Goal: Navigation & Orientation: Find specific page/section

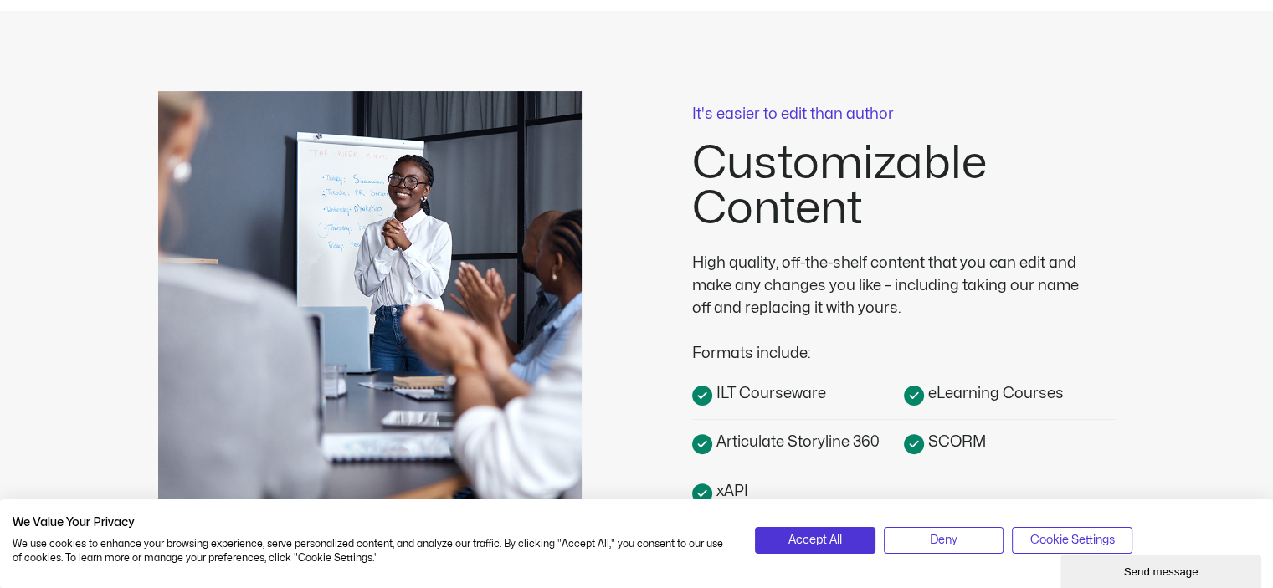
scroll to position [414, 0]
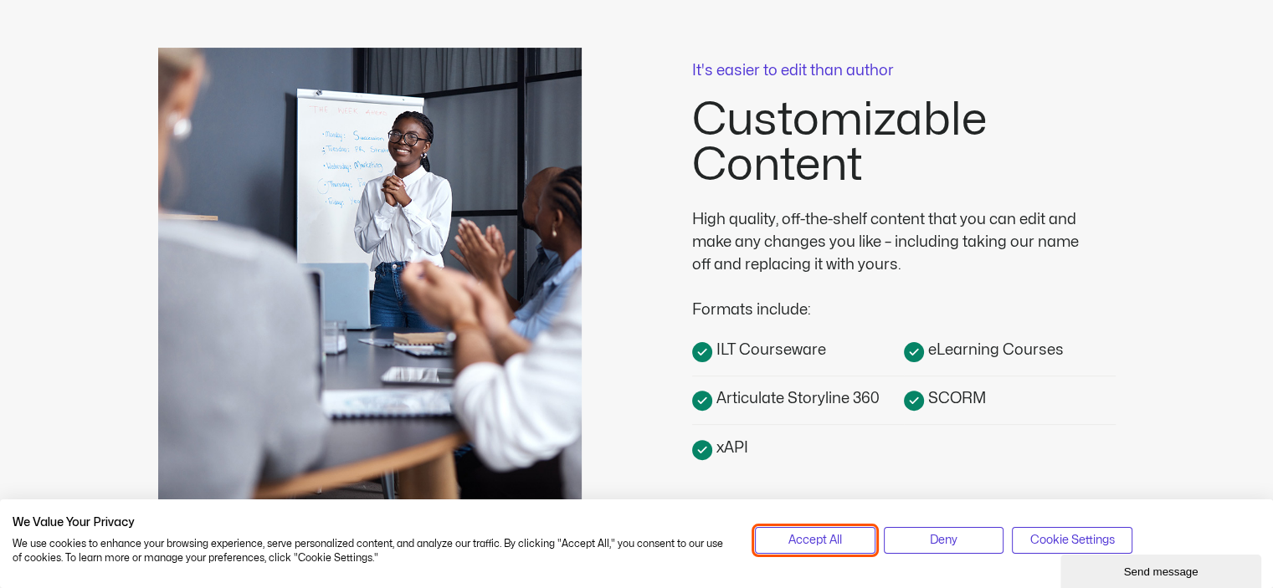
click at [827, 539] on span "Accept All" at bounding box center [816, 541] width 54 height 18
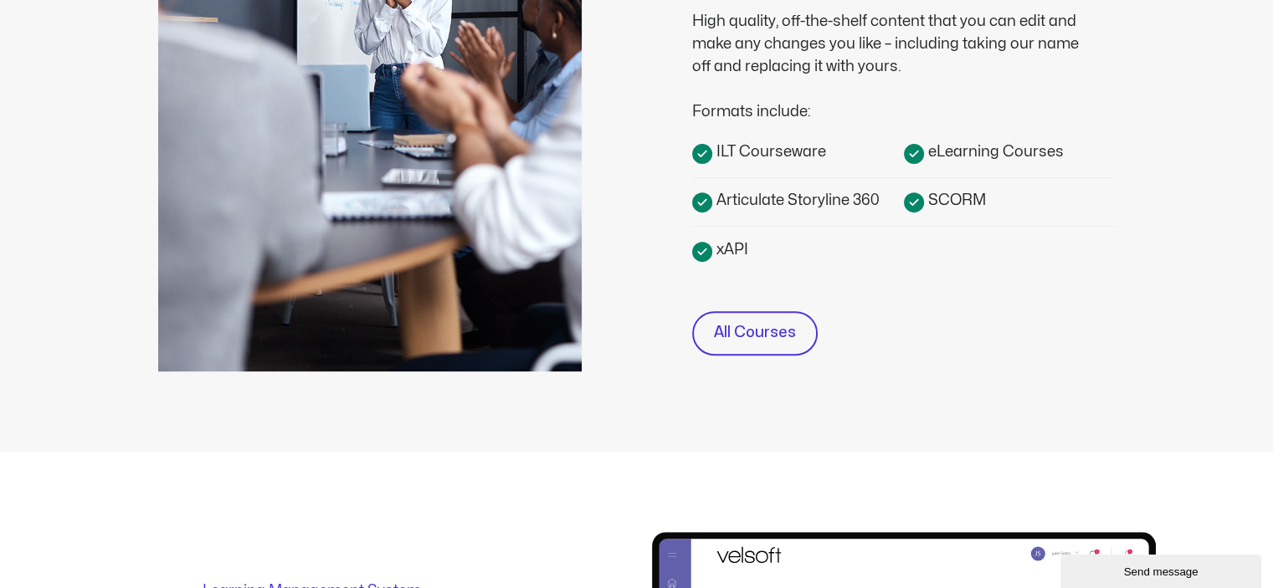
scroll to position [637, 0]
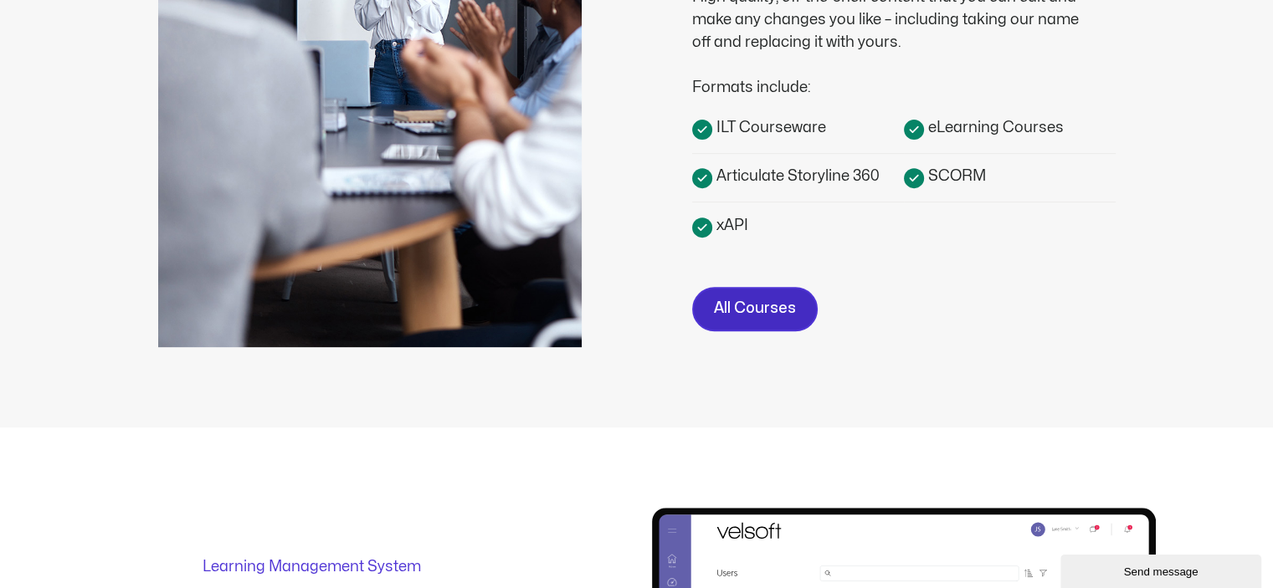
click at [763, 305] on span "All Courses" at bounding box center [755, 309] width 82 height 24
